Goal: Information Seeking & Learning: Find specific fact

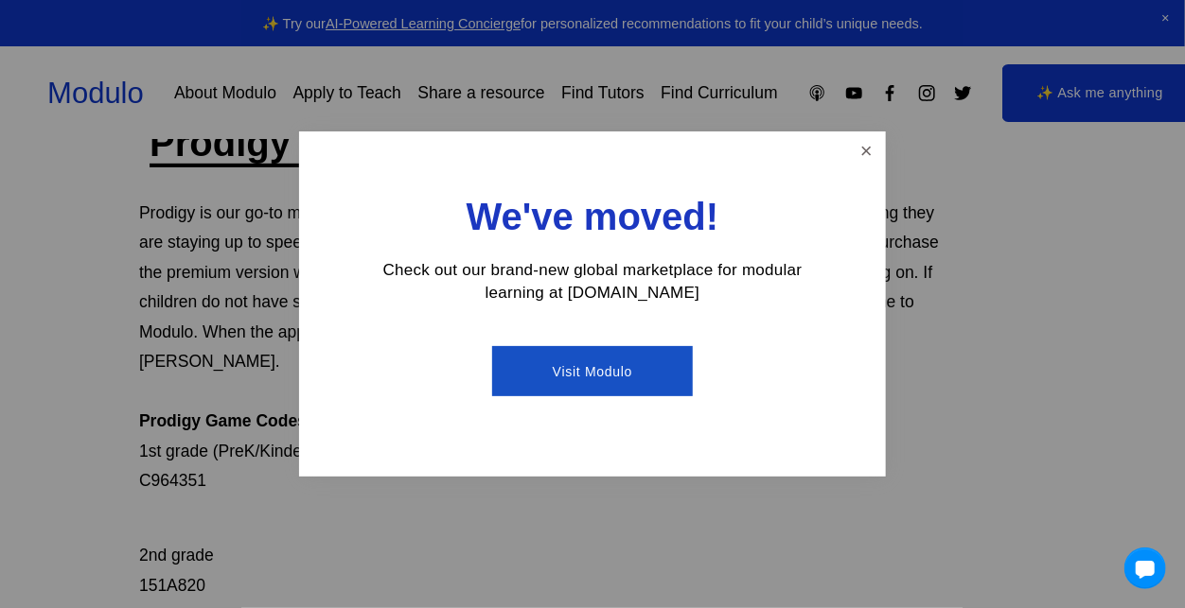
scroll to position [132, 0]
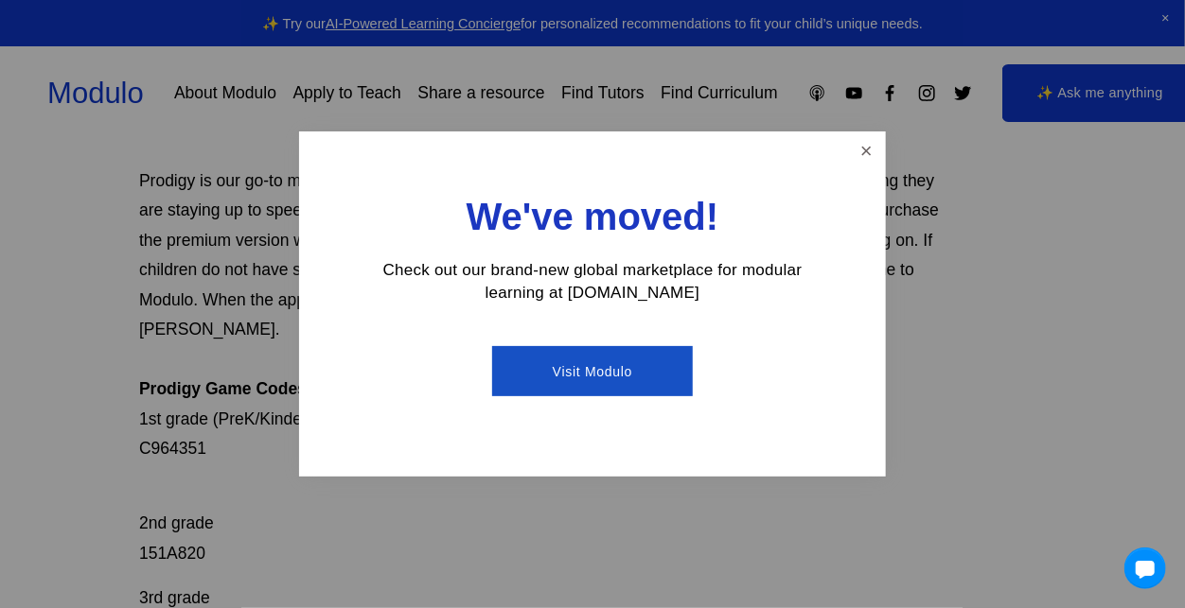
click at [835, 164] on div "We've moved! Check out our brand-new global marketplace for modular learning at…" at bounding box center [592, 304] width 587 height 345
click at [854, 157] on link "Close" at bounding box center [866, 150] width 33 height 33
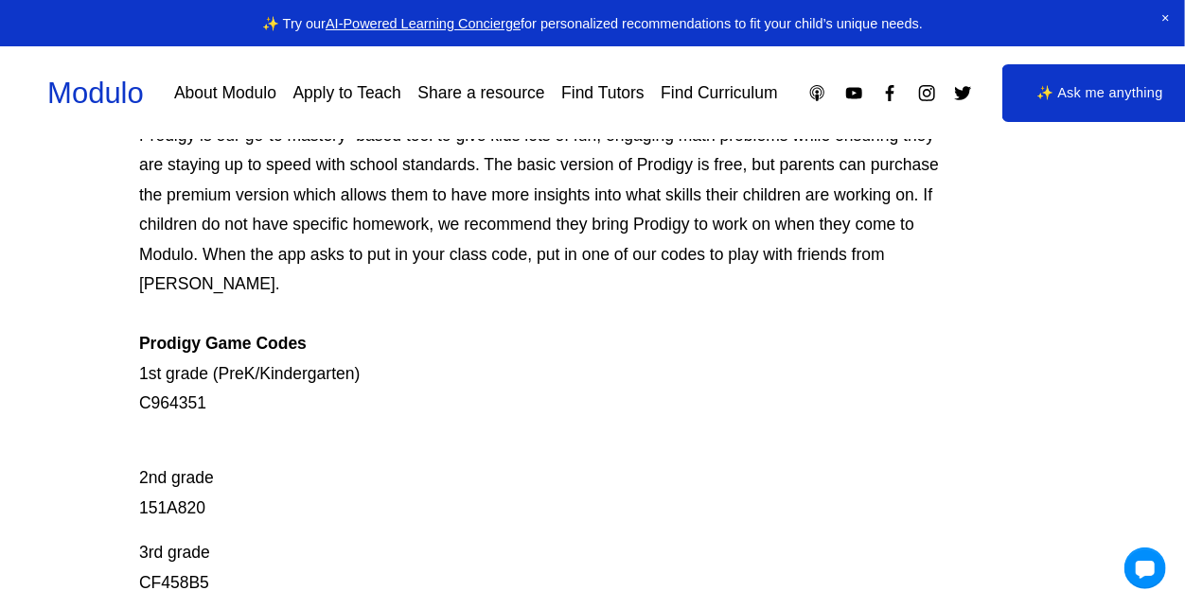
scroll to position [215, 0]
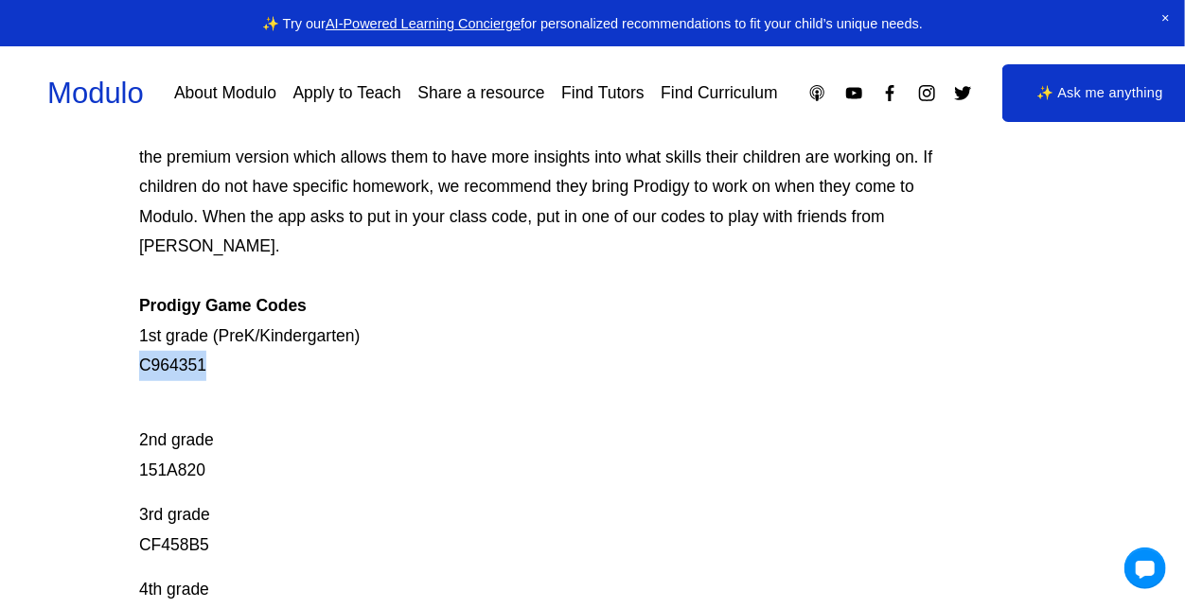
drag, startPoint x: 138, startPoint y: 337, endPoint x: 213, endPoint y: 329, distance: 75.1
click at [213, 329] on p "Prodigy is our go-to mastery- based tool to give kids lots of fun, engaging mat…" at bounding box center [546, 232] width 815 height 298
copy p "C964351"
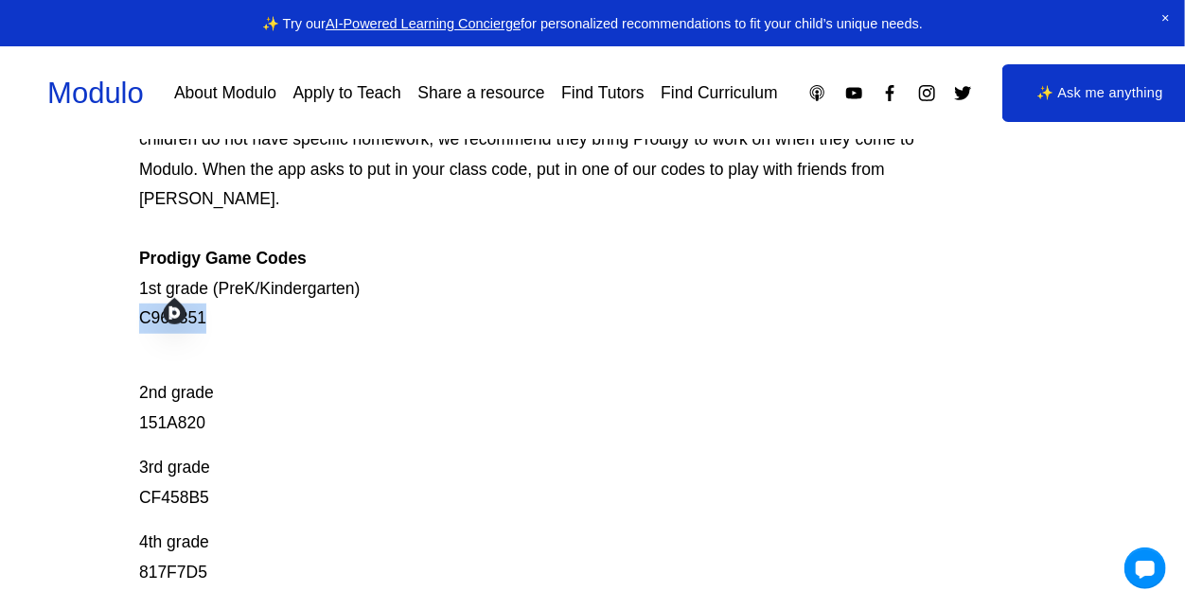
scroll to position [269, 0]
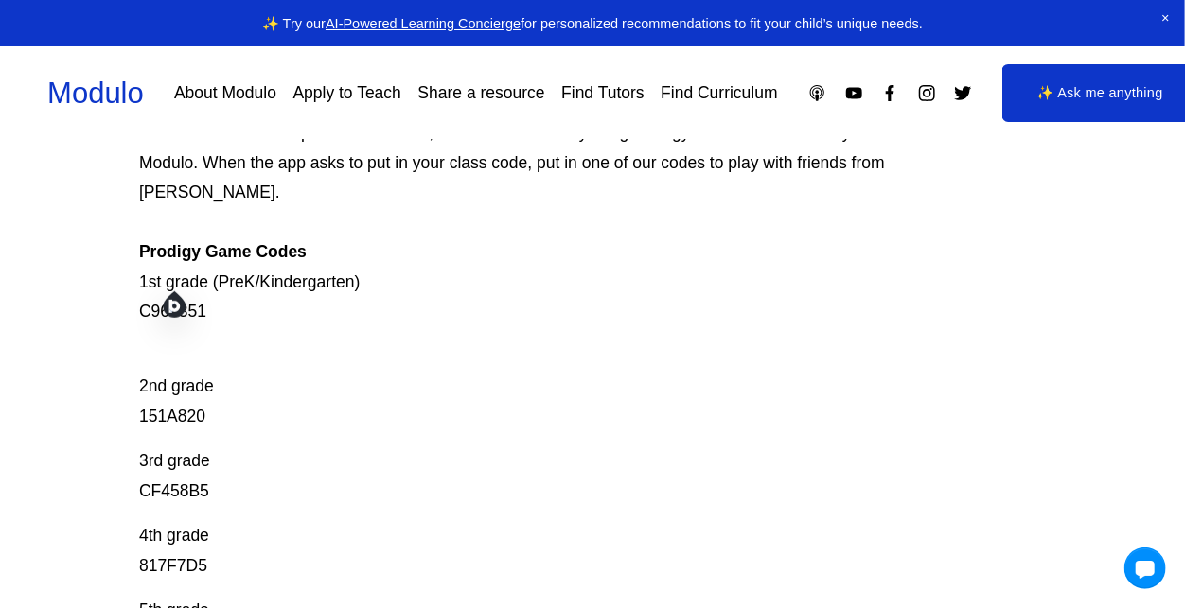
click at [233, 399] on p "2nd grade 151A820" at bounding box center [546, 388] width 815 height 90
drag, startPoint x: 131, startPoint y: 390, endPoint x: 274, endPoint y: 395, distance: 143.9
click at [274, 395] on div "Prodigy Game Codes Prodigy is our go-to mastery- based tool to give kids lots o…" at bounding box center [592, 485] width 1185 height 1072
copy p "151A820"
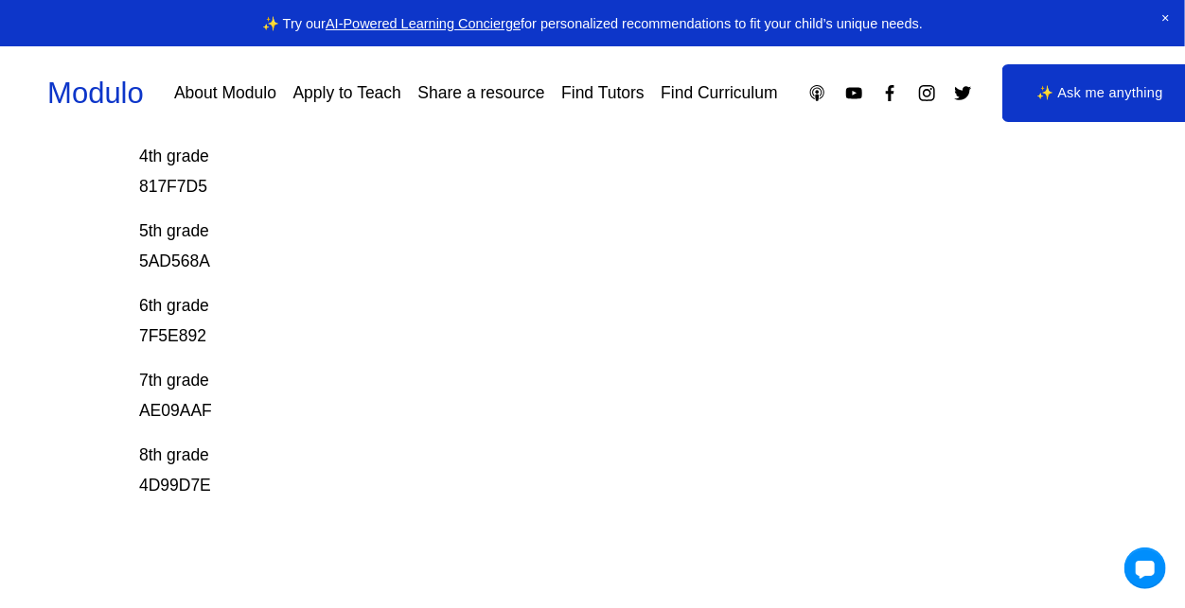
scroll to position [645, 0]
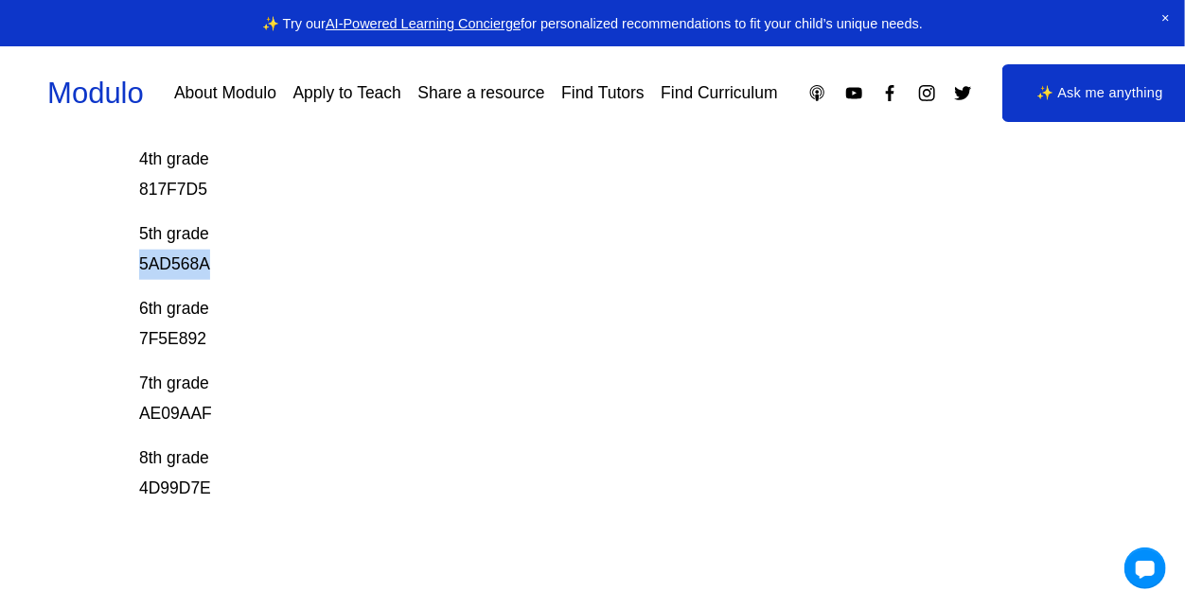
drag, startPoint x: 142, startPoint y: 237, endPoint x: 330, endPoint y: 226, distance: 188.6
click at [330, 226] on p "5th grade 5AD568A" at bounding box center [546, 250] width 815 height 60
copy p "5AD568A"
